Goal: Task Accomplishment & Management: Understand process/instructions

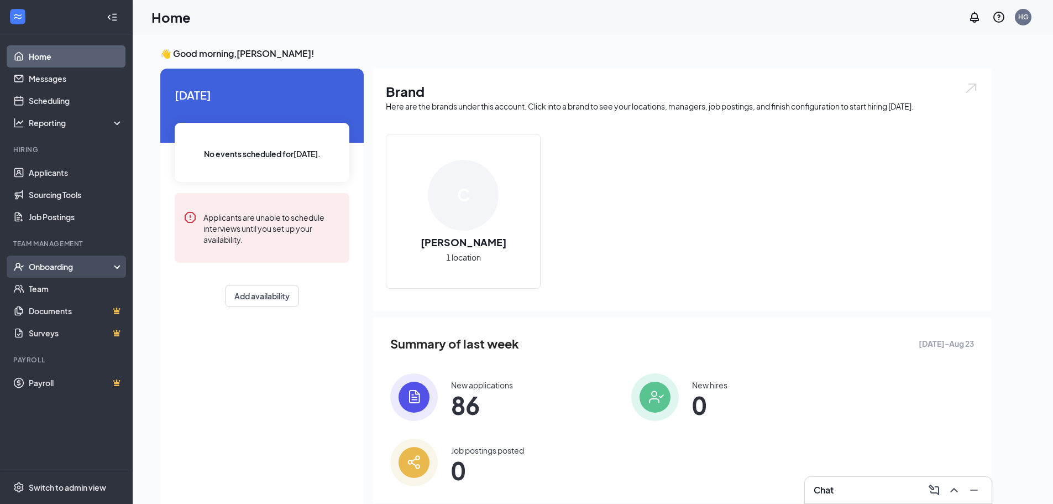
click at [61, 265] on div "Onboarding" at bounding box center [71, 266] width 85 height 11
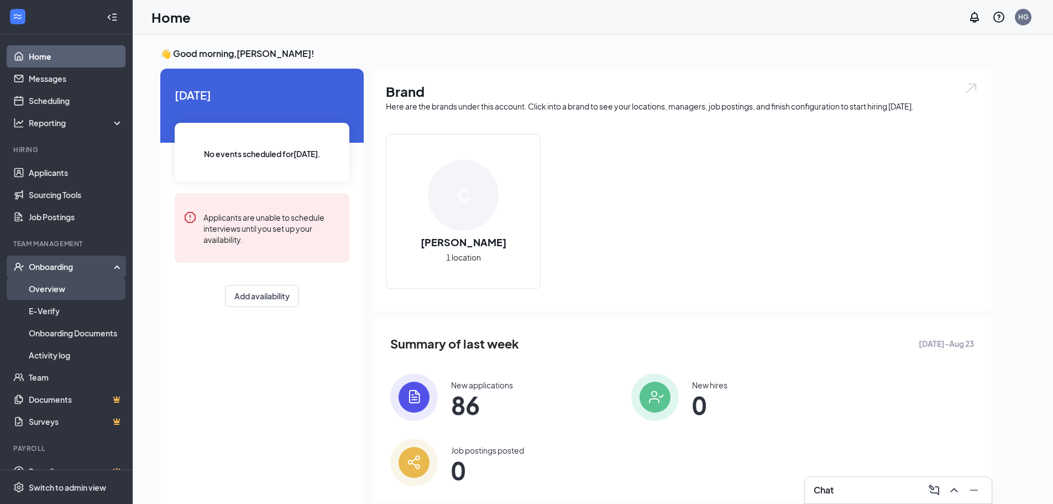
click at [54, 289] on link "Overview" at bounding box center [76, 288] width 95 height 22
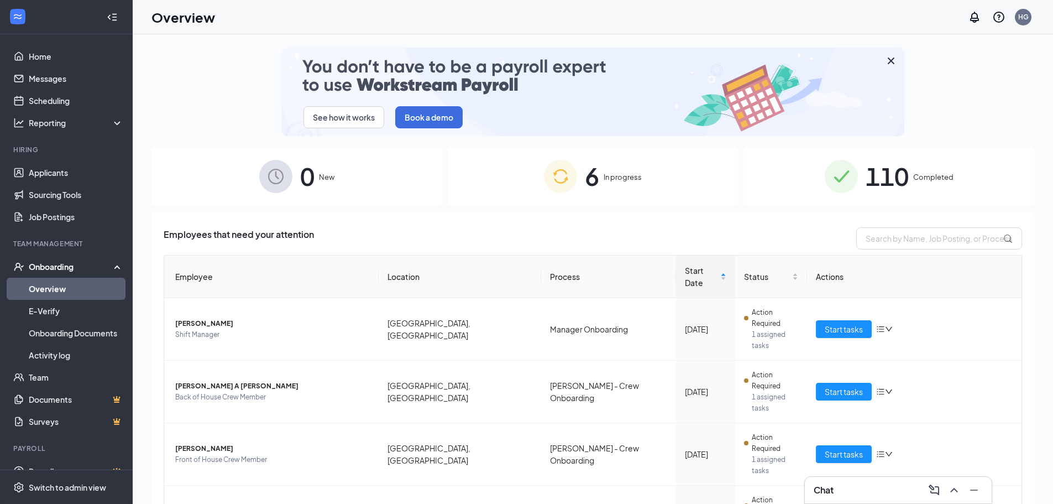
click at [869, 171] on span "110" at bounding box center [887, 176] width 43 height 38
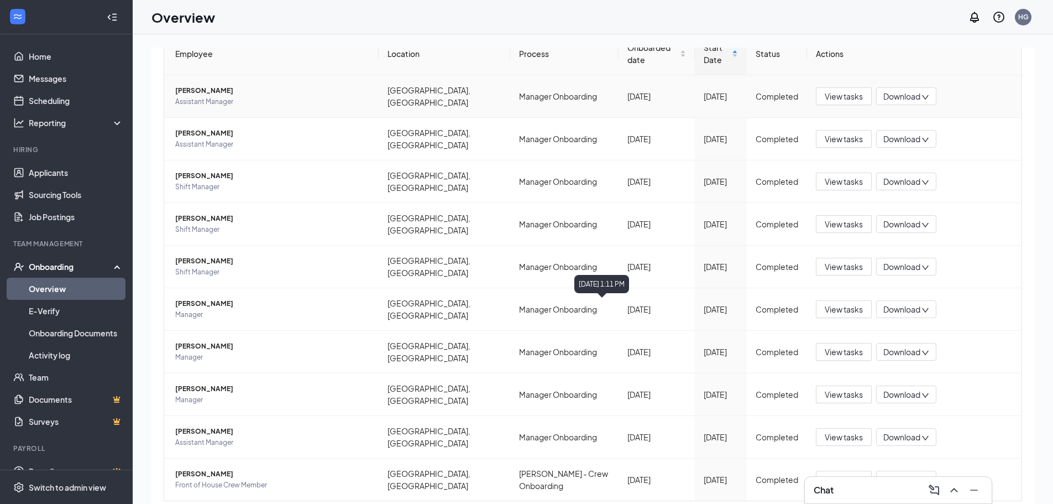
scroll to position [224, 0]
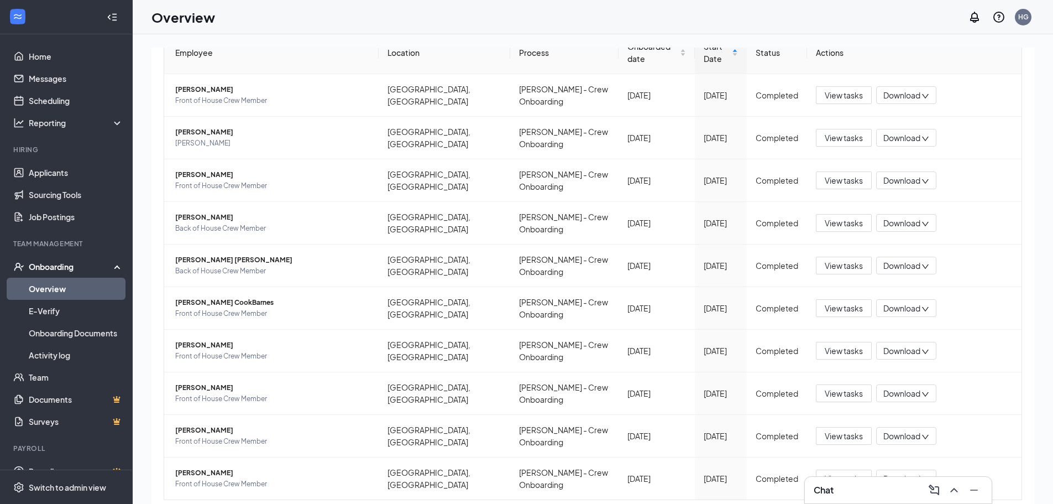
click at [842, 429] on span "View tasks" at bounding box center [844, 435] width 38 height 12
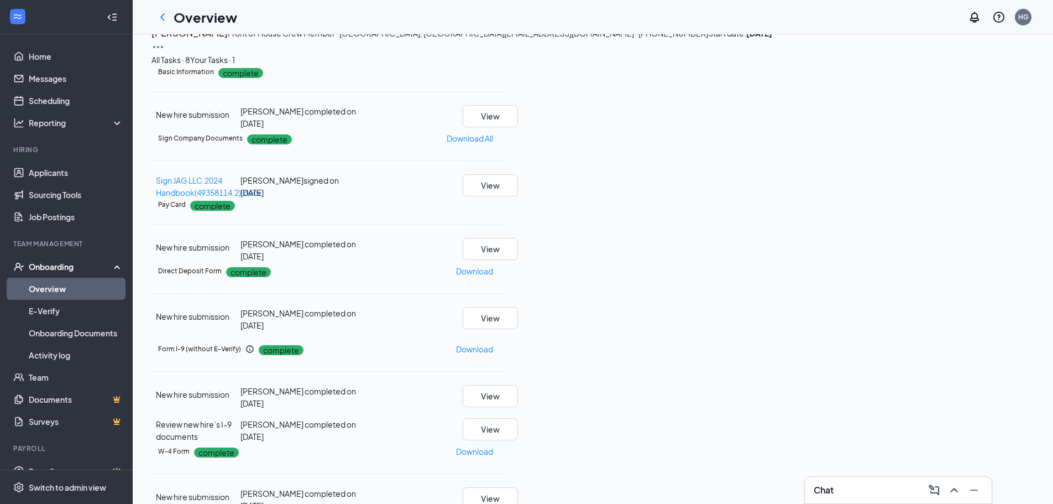
scroll to position [166, 0]
click at [518, 329] on button "View" at bounding box center [490, 318] width 55 height 22
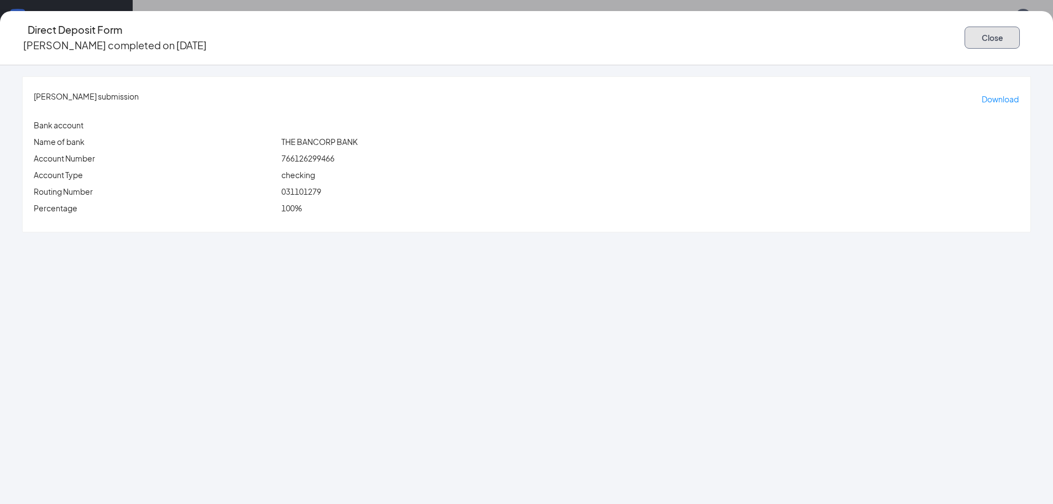
click at [964, 34] on button "Close" at bounding box center [991, 38] width 55 height 22
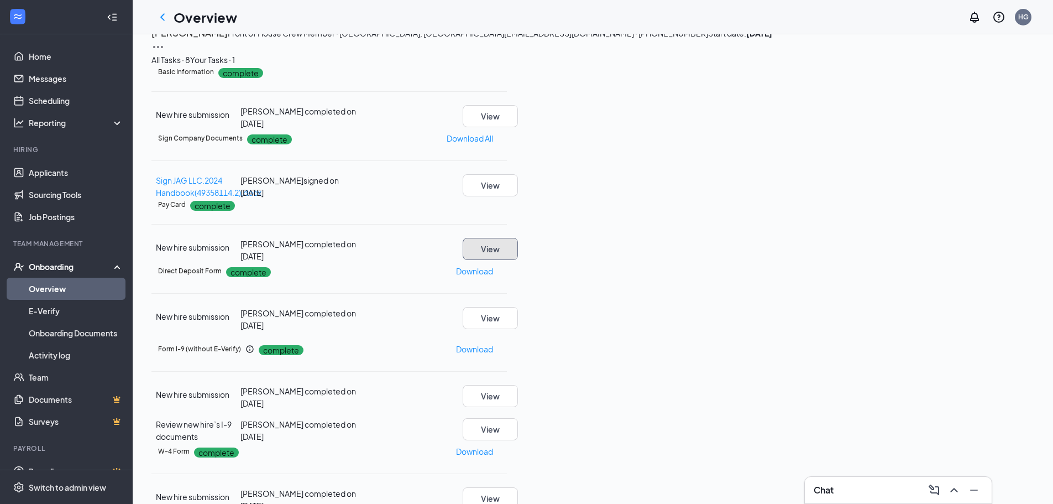
click at [518, 260] on button "View" at bounding box center [490, 249] width 55 height 22
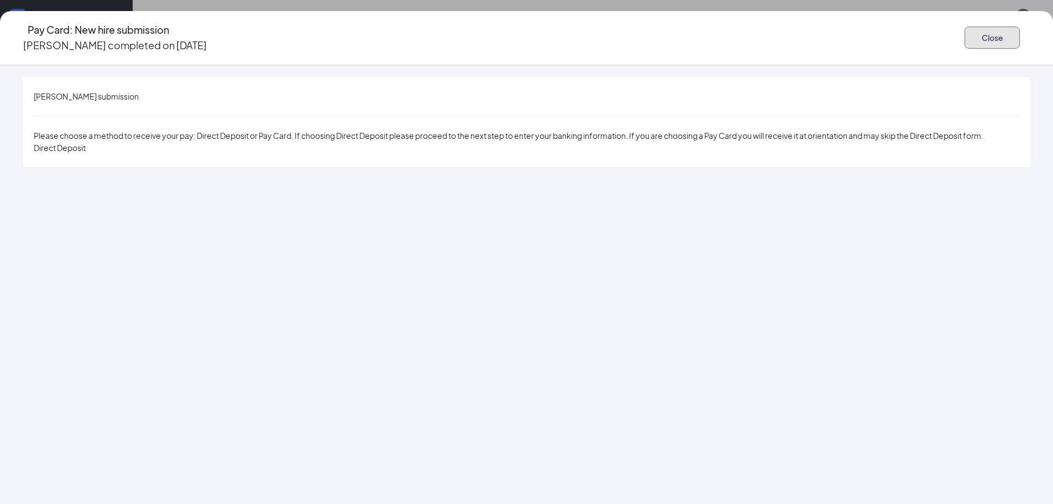
click at [964, 32] on button "Close" at bounding box center [991, 38] width 55 height 22
